Goal: Navigation & Orientation: Understand site structure

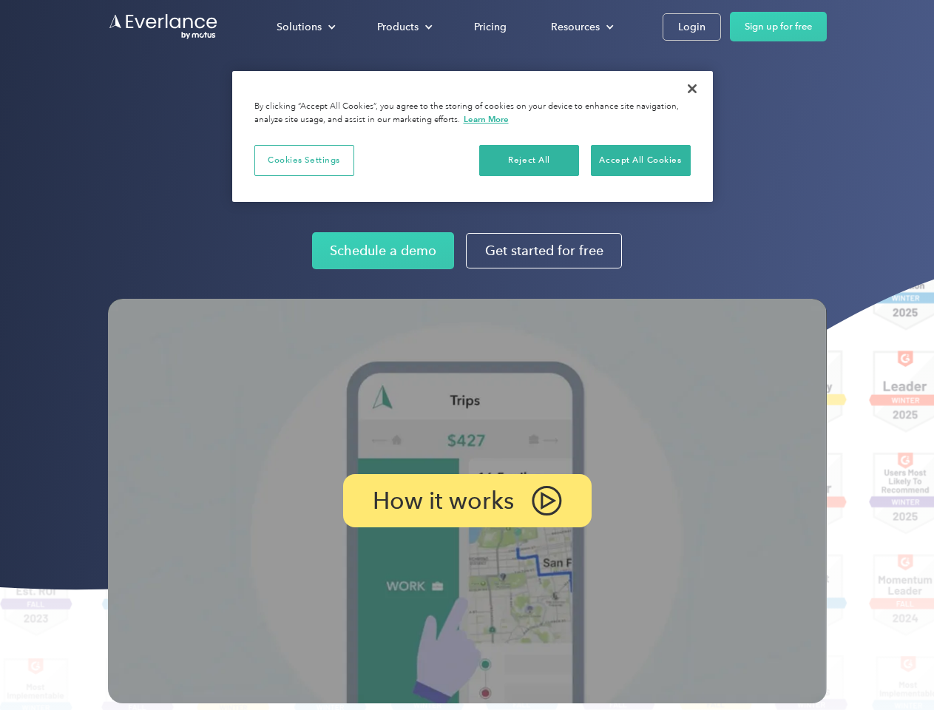
click at [467, 355] on img at bounding box center [467, 501] width 719 height 405
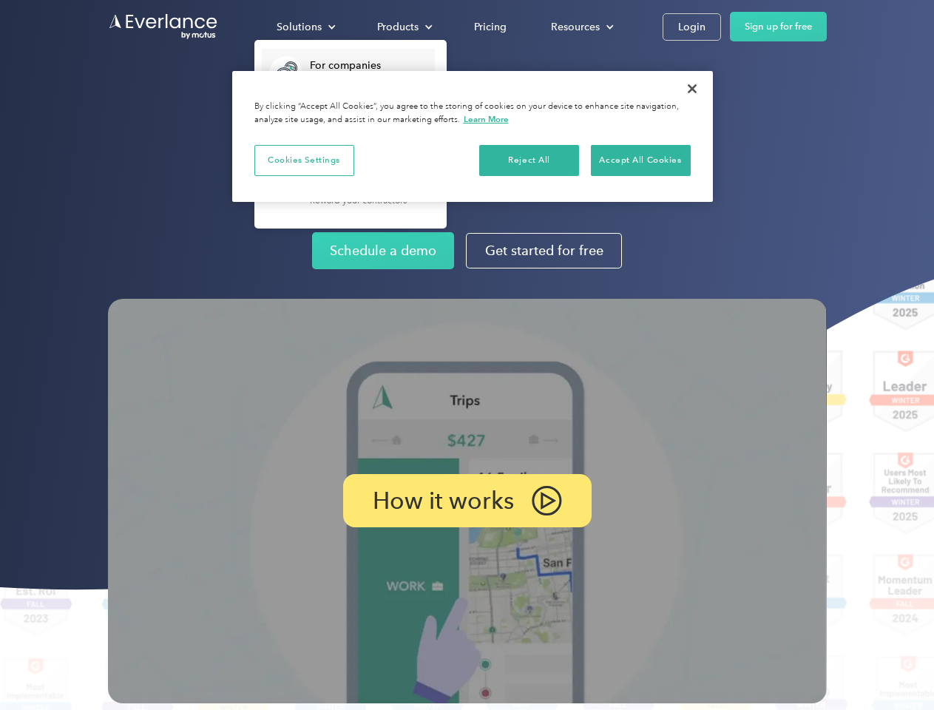
click at [306, 27] on div "Solutions" at bounding box center [299, 27] width 45 height 18
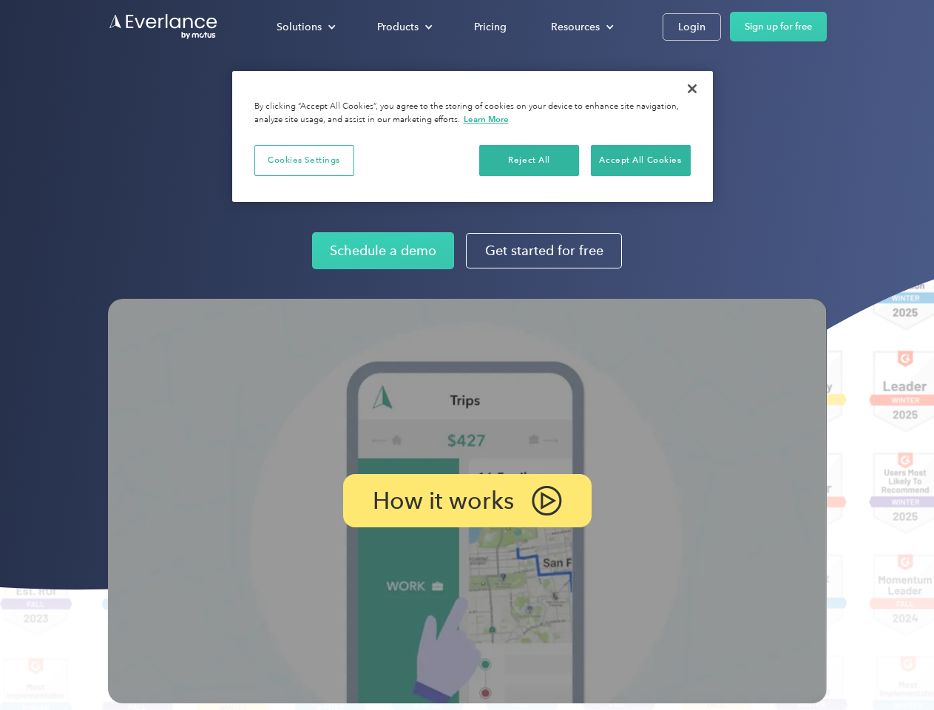
click at [403, 27] on div "Products" at bounding box center [397, 27] width 41 height 18
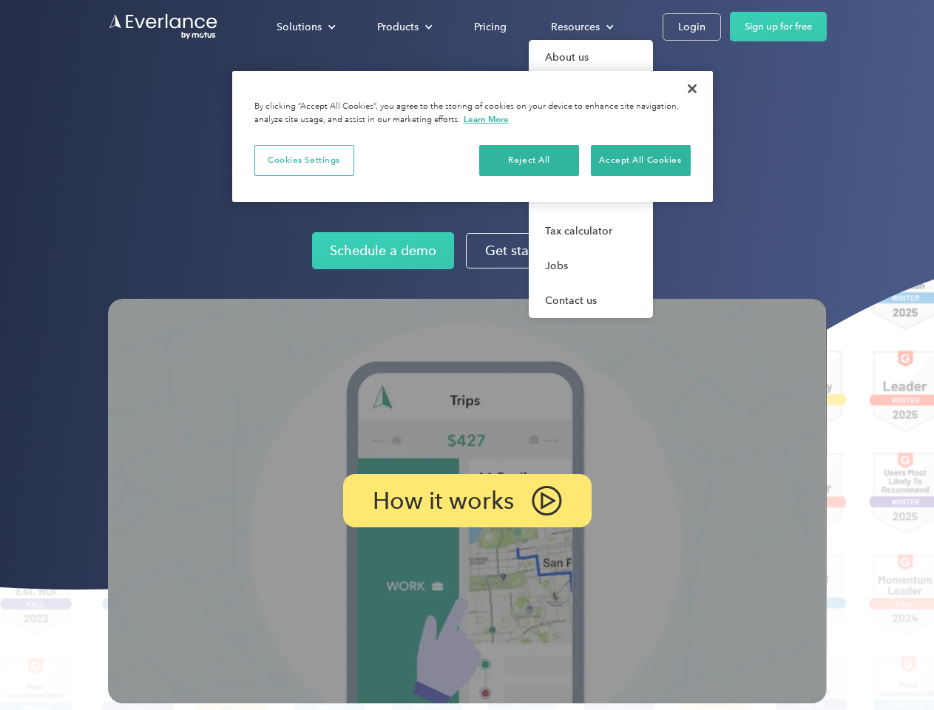
click at [581, 27] on div "Resources" at bounding box center [575, 27] width 49 height 18
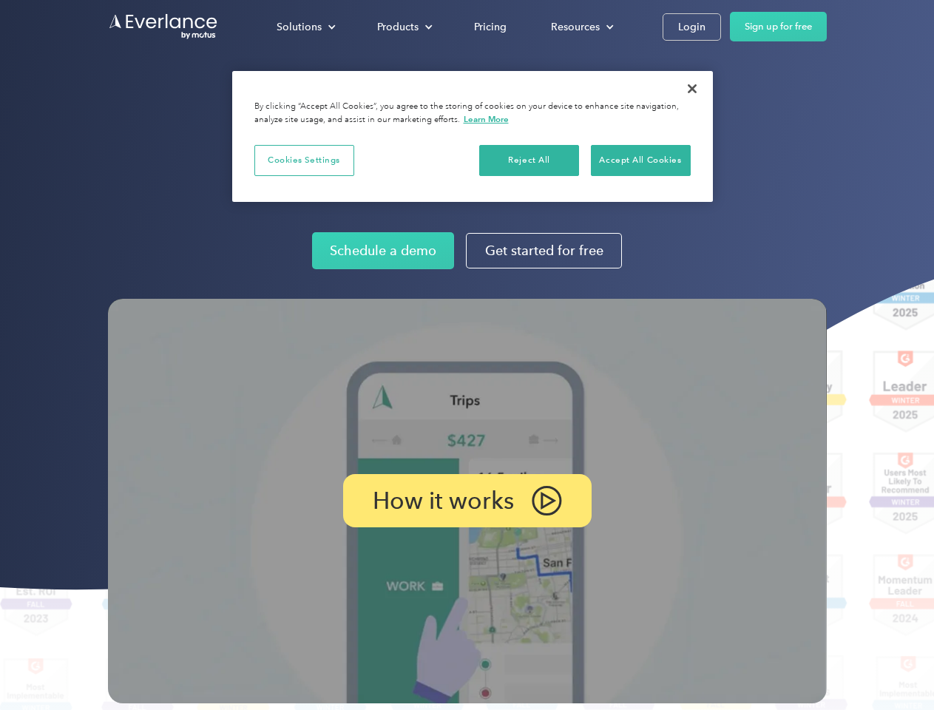
click at [467, 501] on p "How it works" at bounding box center [443, 501] width 141 height 18
click at [304, 160] on button "Cookies Settings" at bounding box center [305, 160] width 100 height 31
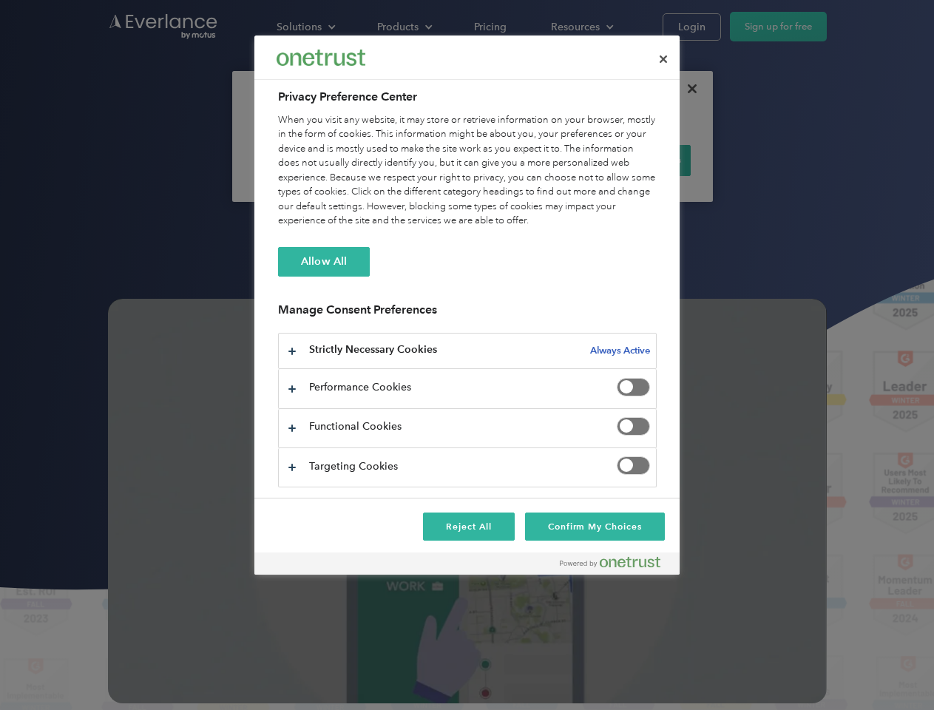
click at [530, 160] on div "When you visit any website, it may store or retrieve information on your browse…" at bounding box center [467, 170] width 379 height 115
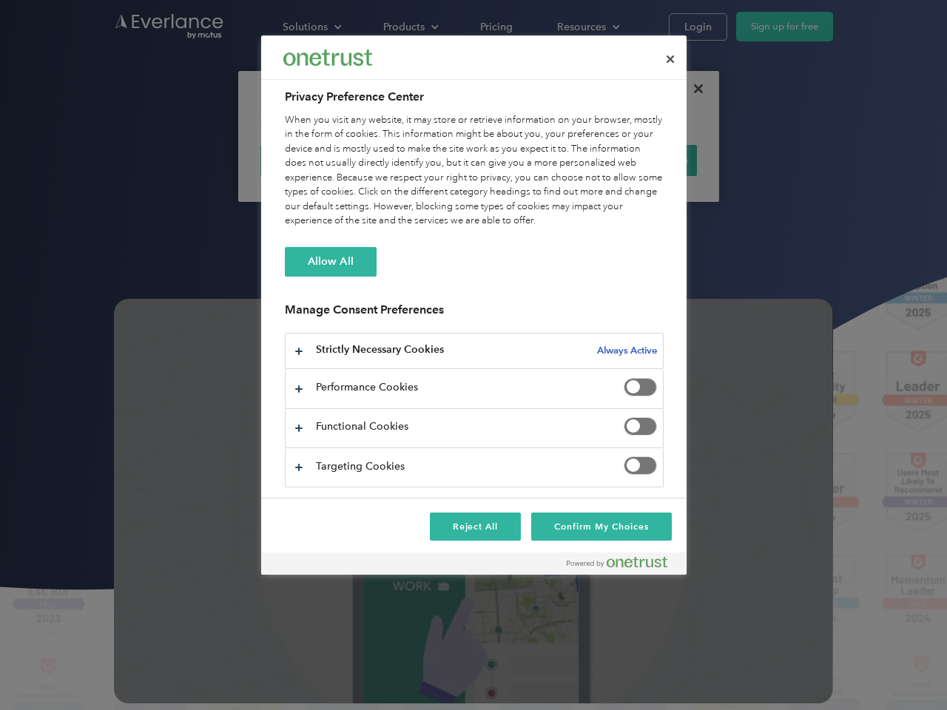
click at [641, 160] on div "When you visit any website, it may store or retrieve information on your browse…" at bounding box center [474, 170] width 379 height 115
click at [693, 89] on div at bounding box center [473, 355] width 947 height 710
